Goal: Answer question/provide support: Share knowledge or assist other users

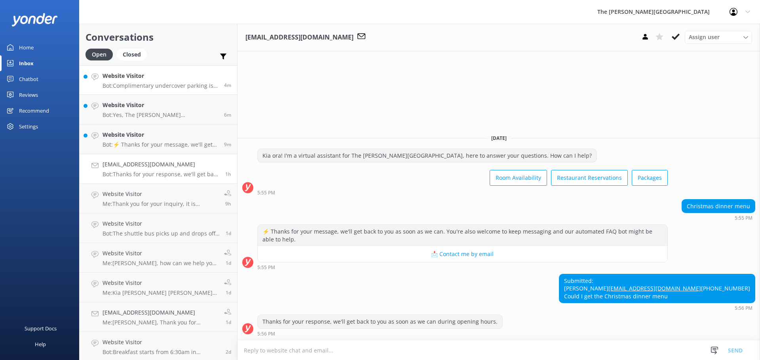
click at [132, 82] on p "Bot: Complimentary undercover parking is available for guests at [GEOGRAPHIC_DA…" at bounding box center [160, 85] width 116 height 7
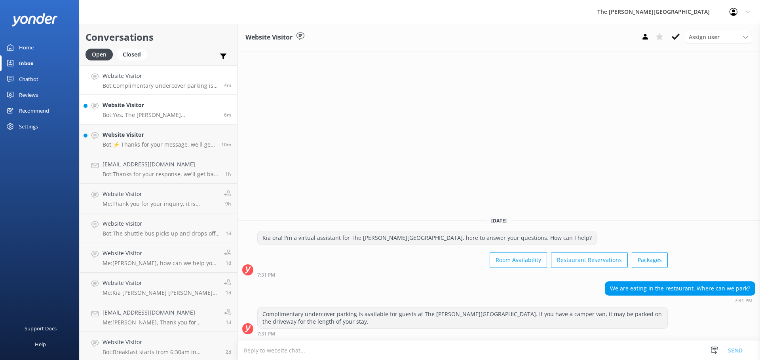
click at [154, 114] on p "Bot: Yes, The [PERSON_NAME][GEOGRAPHIC_DATA] offers complimentary undercover pa…" at bounding box center [160, 115] width 116 height 7
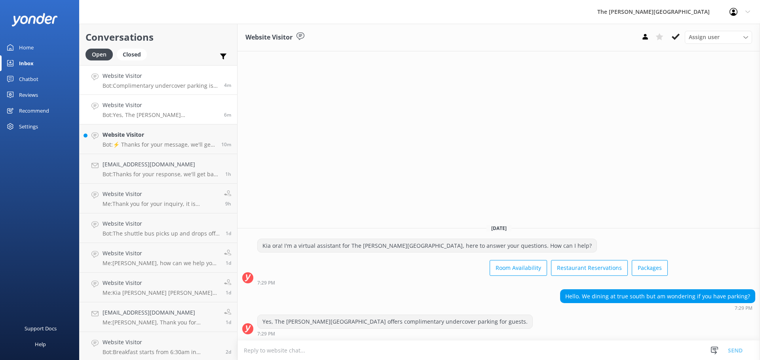
click at [165, 80] on h4 "Website Visitor" at bounding box center [160, 76] width 116 height 9
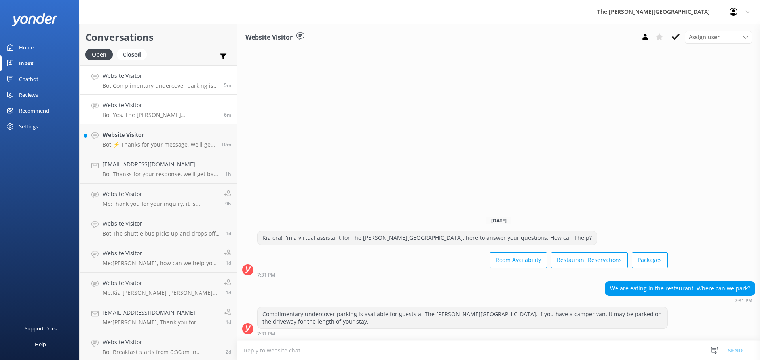
click at [154, 112] on p "Bot: Yes, The [PERSON_NAME][GEOGRAPHIC_DATA] offers complimentary undercover pa…" at bounding box center [160, 115] width 116 height 7
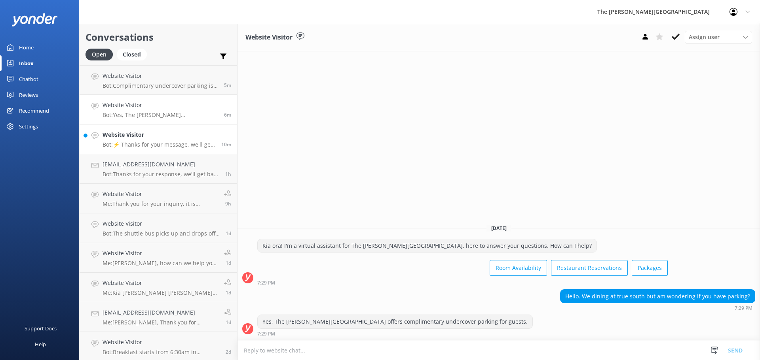
click at [156, 140] on div "Website Visitor Bot: ⚡ Thanks for your message, we'll get back to you as soon a…" at bounding box center [158, 139] width 113 height 17
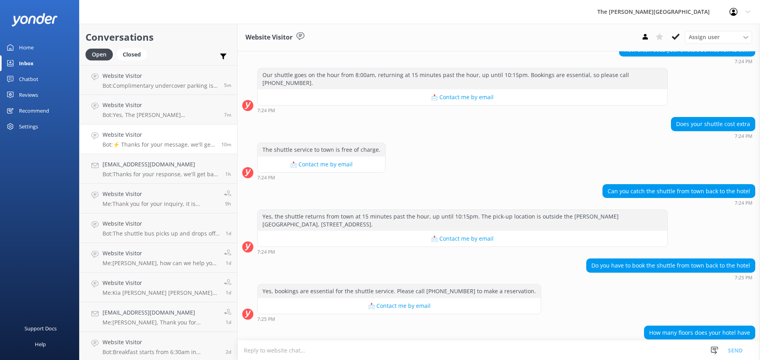
scroll to position [140, 0]
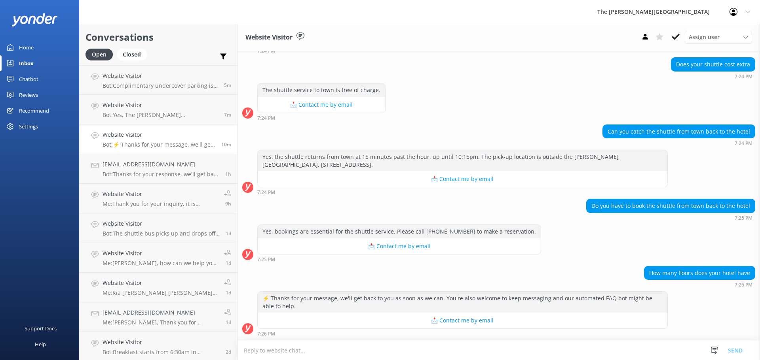
click at [319, 345] on textarea at bounding box center [498, 350] width 522 height 19
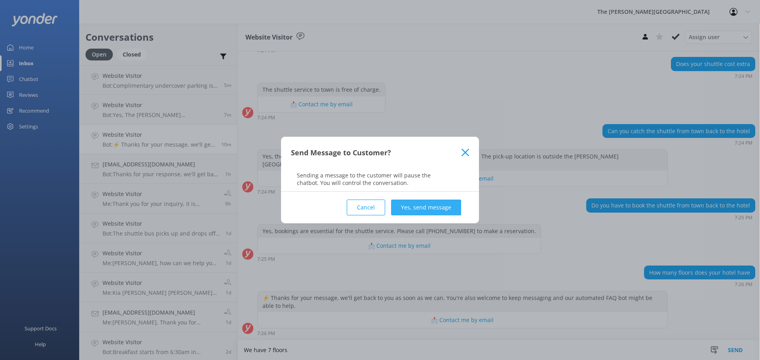
type textarea "We have 7 floors"
click at [399, 207] on button "Yes, send message" at bounding box center [426, 208] width 70 height 16
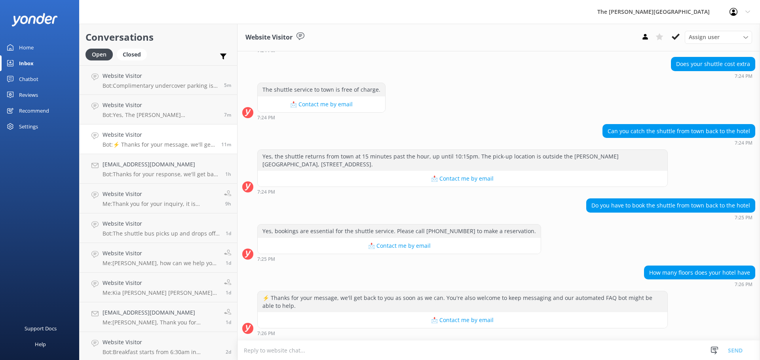
scroll to position [192, 0]
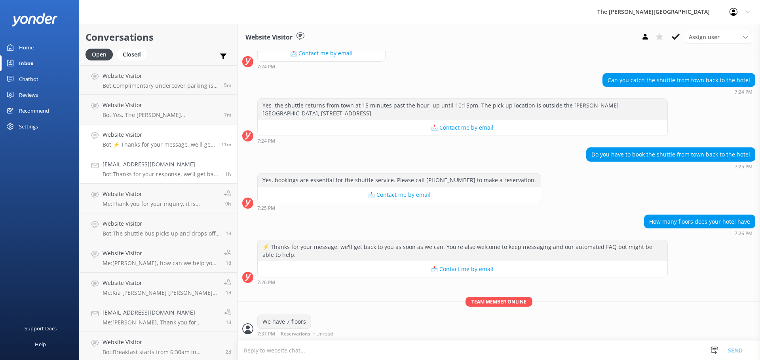
click at [156, 166] on h4 "[EMAIL_ADDRESS][DOMAIN_NAME]" at bounding box center [160, 164] width 117 height 9
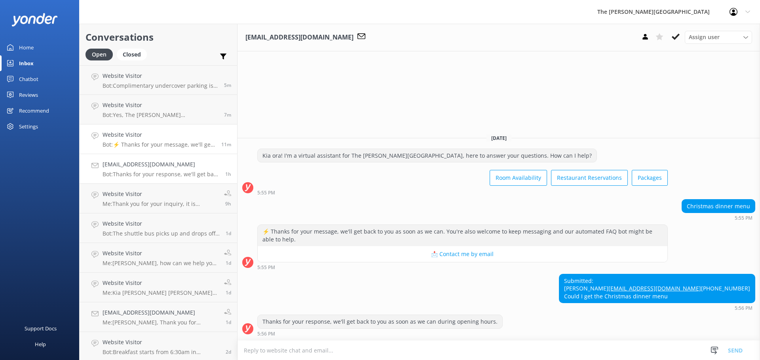
click at [157, 144] on p "Bot: ⚡ Thanks for your message, we'll get back to you as soon as we can. You're…" at bounding box center [158, 144] width 113 height 7
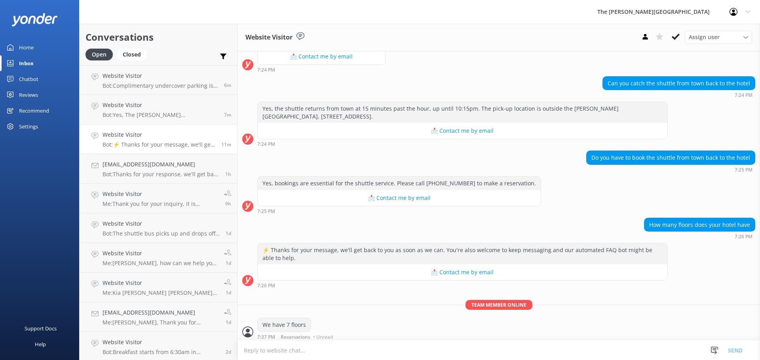
scroll to position [192, 0]
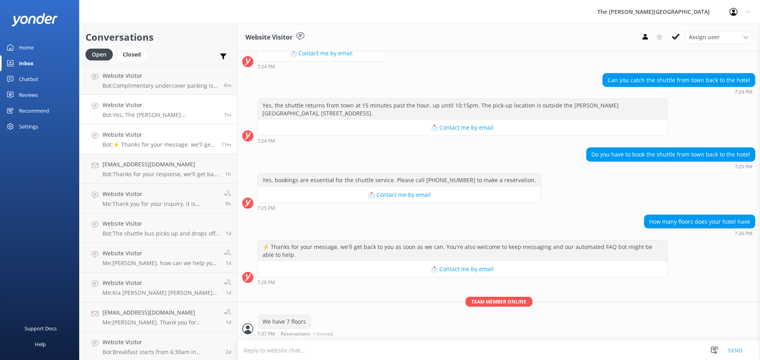
click at [145, 112] on p "Bot: Yes, The [PERSON_NAME][GEOGRAPHIC_DATA] offers complimentary undercover pa…" at bounding box center [160, 115] width 116 height 7
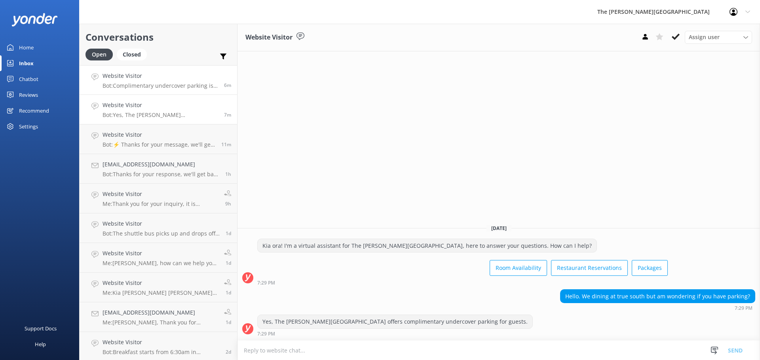
click at [154, 86] on p "Bot: Complimentary undercover parking is available for guests at [GEOGRAPHIC_DA…" at bounding box center [160, 85] width 116 height 7
